Goal: Information Seeking & Learning: Check status

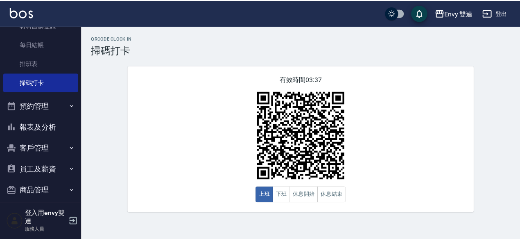
scroll to position [180, 0]
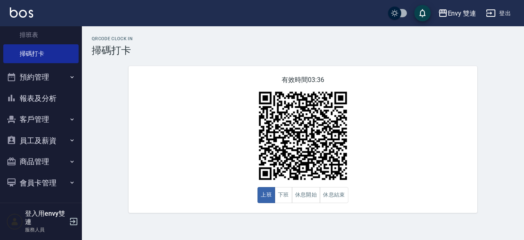
click at [49, 97] on button "報表及分析" at bounding box center [40, 98] width 75 height 21
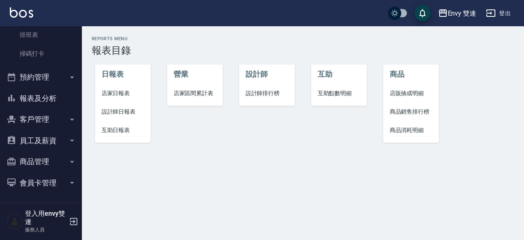
click at [131, 104] on li "設計師日報表" at bounding box center [123, 111] width 56 height 18
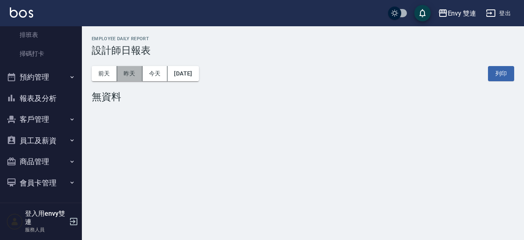
click at [133, 69] on button "昨天" at bounding box center [129, 73] width 25 height 15
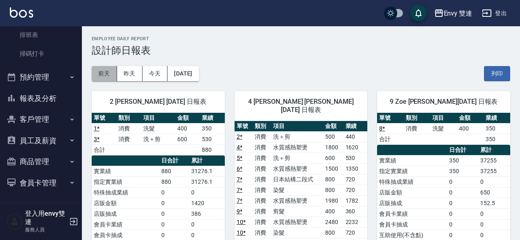
click at [112, 68] on button "前天" at bounding box center [104, 73] width 25 height 15
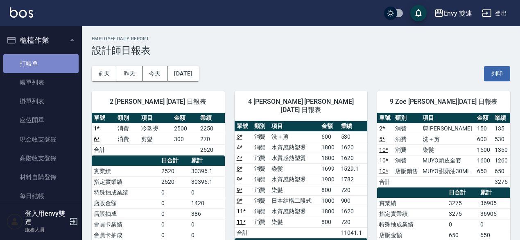
click at [42, 61] on link "打帳單" at bounding box center [40, 63] width 75 height 19
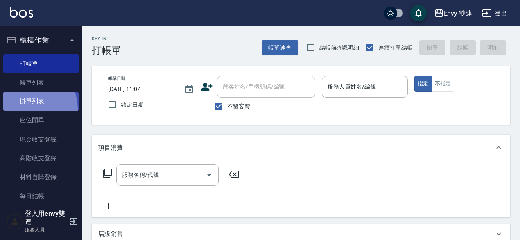
click at [21, 109] on link "掛單列表" at bounding box center [40, 101] width 75 height 19
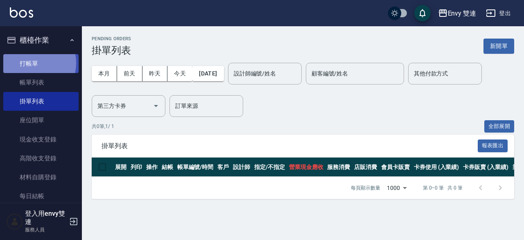
click at [29, 63] on link "打帳單" at bounding box center [40, 63] width 75 height 19
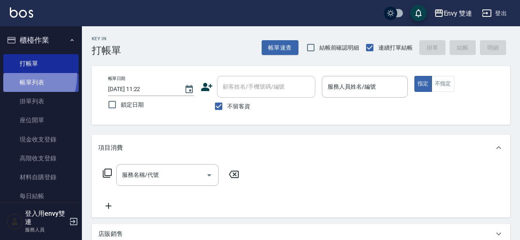
click at [15, 76] on link "帳單列表" at bounding box center [40, 82] width 75 height 19
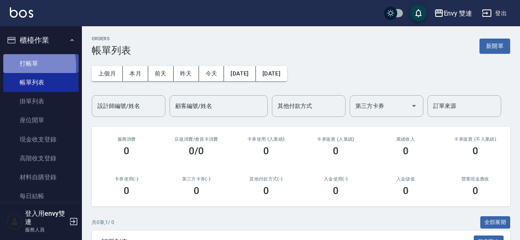
click at [15, 66] on link "打帳單" at bounding box center [40, 63] width 75 height 19
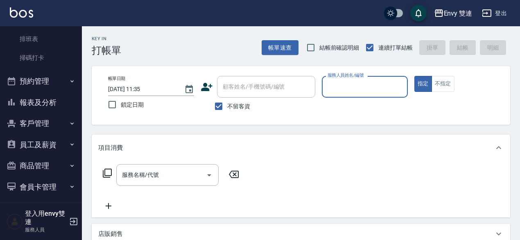
scroll to position [180, 0]
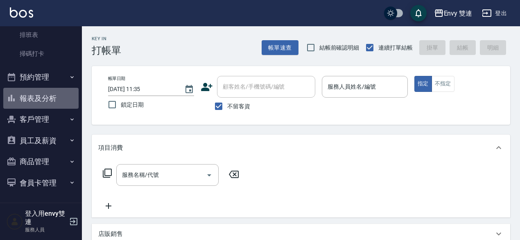
click at [55, 102] on button "報表及分析" at bounding box center [40, 98] width 75 height 21
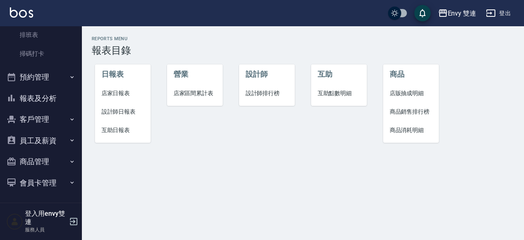
click at [55, 102] on button "報表及分析" at bounding box center [40, 98] width 75 height 21
click at [145, 100] on li "店家日報表" at bounding box center [123, 93] width 56 height 18
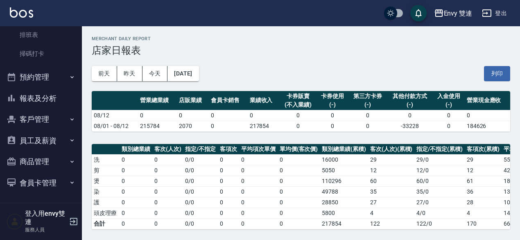
click at [145, 100] on th "營業總業績" at bounding box center [157, 100] width 39 height 19
click at [124, 140] on div "Envy 雙連 [DATE] 店家日報表 列印時間： [DATE][PHONE_NUMBER]:42 Merchant Daily Report 店家日報表 …" at bounding box center [301, 236] width 438 height 420
click at [50, 104] on button "報表及分析" at bounding box center [40, 99] width 75 height 21
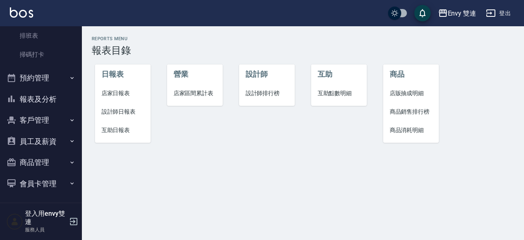
click at [130, 91] on span "店家日報表" at bounding box center [123, 93] width 43 height 9
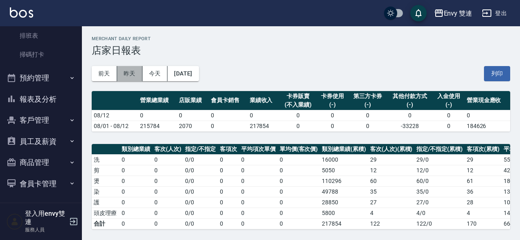
click at [139, 68] on button "昨天" at bounding box center [129, 73] width 25 height 15
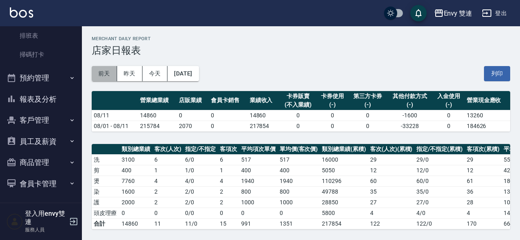
click at [108, 76] on button "前天" at bounding box center [104, 73] width 25 height 15
click at [105, 73] on button "前天" at bounding box center [104, 73] width 25 height 15
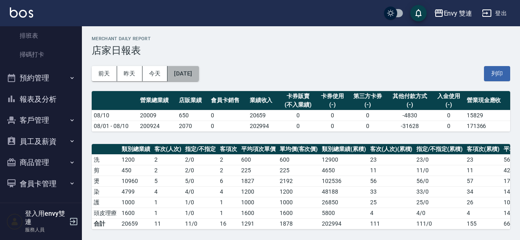
click at [184, 79] on button "[DATE]" at bounding box center [183, 73] width 31 height 15
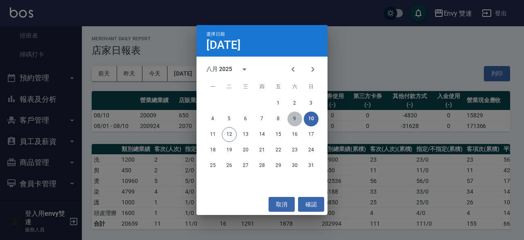
click at [291, 118] on button "9" at bounding box center [295, 118] width 15 height 15
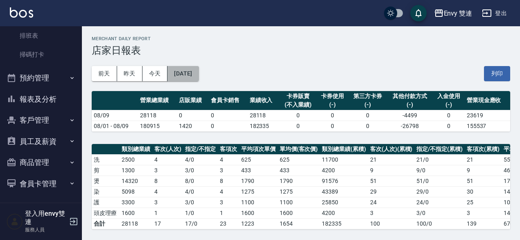
click at [199, 73] on button "[DATE]" at bounding box center [183, 73] width 31 height 15
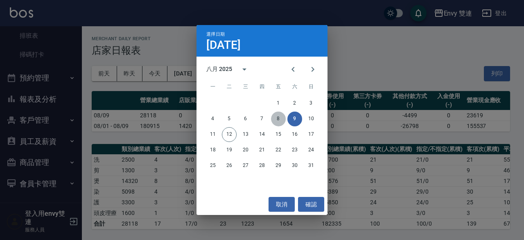
click at [281, 118] on button "8" at bounding box center [278, 118] width 15 height 15
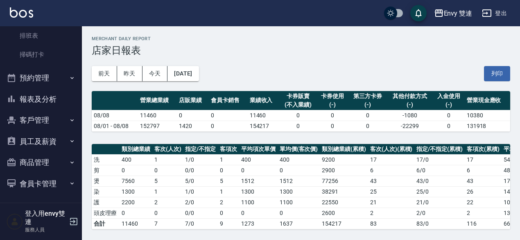
click at [193, 63] on div "[DATE] [DATE] [DATE] [DATE] 列印" at bounding box center [301, 73] width 419 height 35
drag, startPoint x: 193, startPoint y: 63, endPoint x: 189, endPoint y: 77, distance: 14.4
click at [189, 77] on div "[DATE] [DATE] [DATE] [DATE] 列印" at bounding box center [301, 73] width 419 height 35
click at [189, 77] on button "[DATE]" at bounding box center [183, 73] width 31 height 15
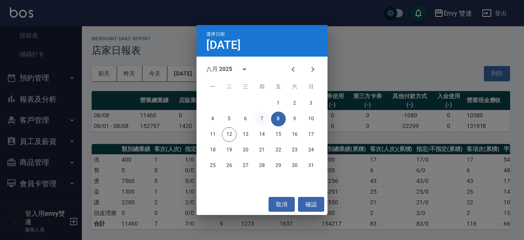
click at [265, 118] on button "7" at bounding box center [262, 118] width 15 height 15
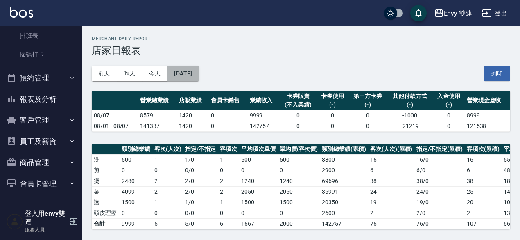
click at [198, 79] on button "[DATE]" at bounding box center [183, 73] width 31 height 15
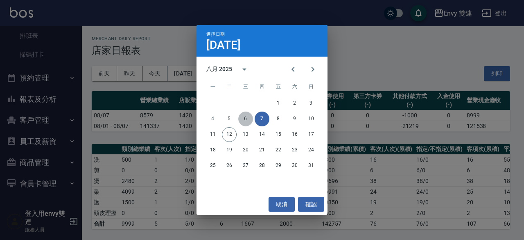
click at [246, 117] on button "6" at bounding box center [245, 118] width 15 height 15
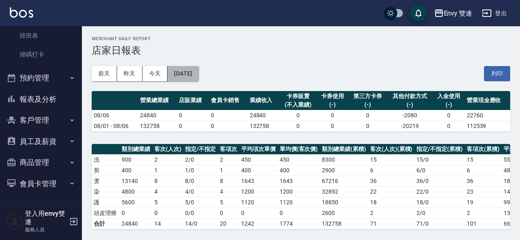
click at [174, 73] on button "[DATE]" at bounding box center [183, 73] width 31 height 15
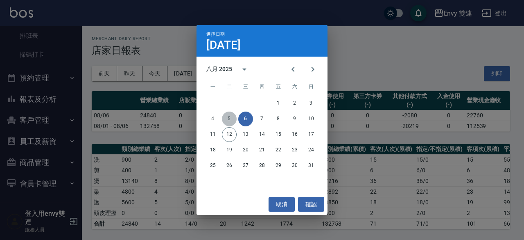
click at [228, 120] on button "5" at bounding box center [229, 118] width 15 height 15
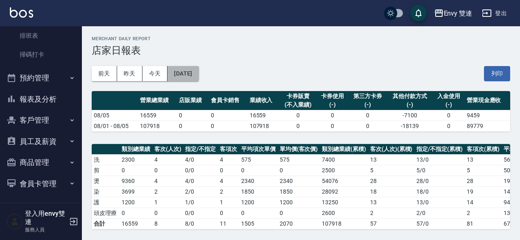
click at [199, 73] on button "[DATE]" at bounding box center [183, 73] width 31 height 15
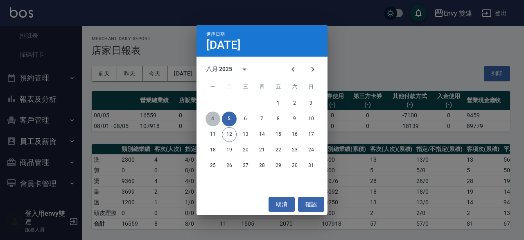
click at [209, 120] on button "4" at bounding box center [213, 118] width 15 height 15
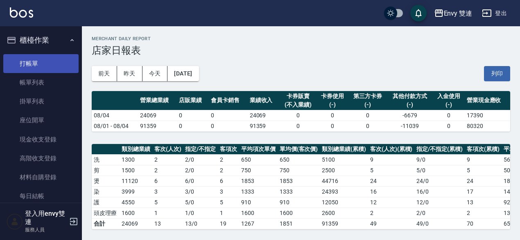
click at [22, 64] on link "打帳單" at bounding box center [40, 63] width 75 height 19
